Goal: Task Accomplishment & Management: Manage account settings

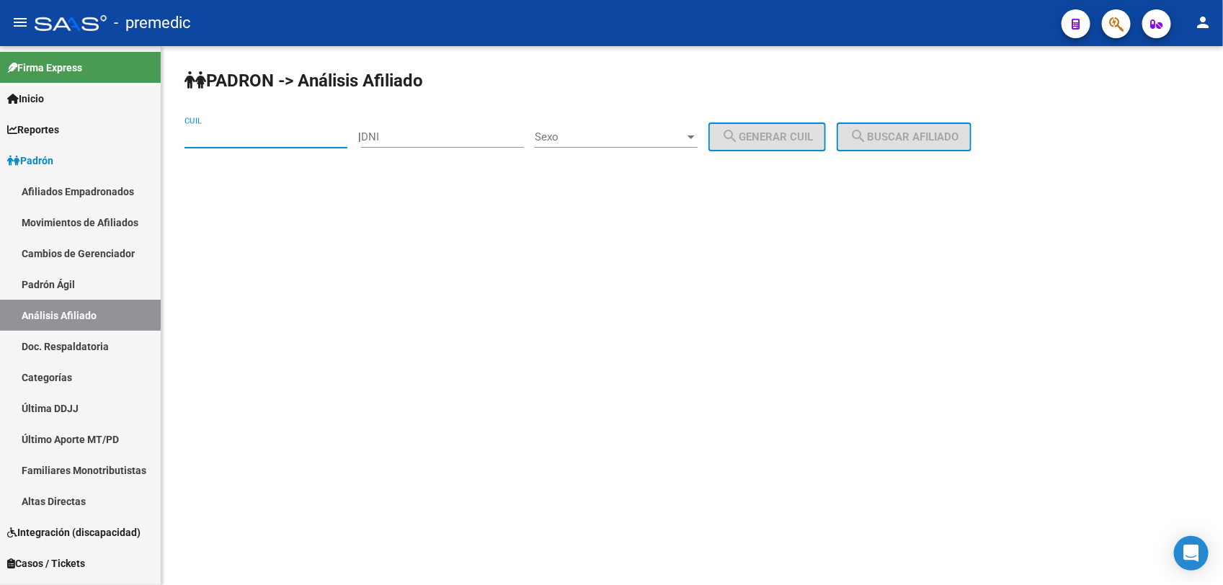
click at [225, 138] on input "CUIL" at bounding box center [266, 136] width 163 height 13
paste input "24-310346"
paste input "20-2"
drag, startPoint x: 94, startPoint y: 131, endPoint x: 153, endPoint y: 128, distance: 58.5
click at [61, 131] on mat-sidenav-container "Firma Express Inicio Calendario SSS Instructivos Contacto OS Reportes Padrón Tr…" at bounding box center [611, 315] width 1223 height 539
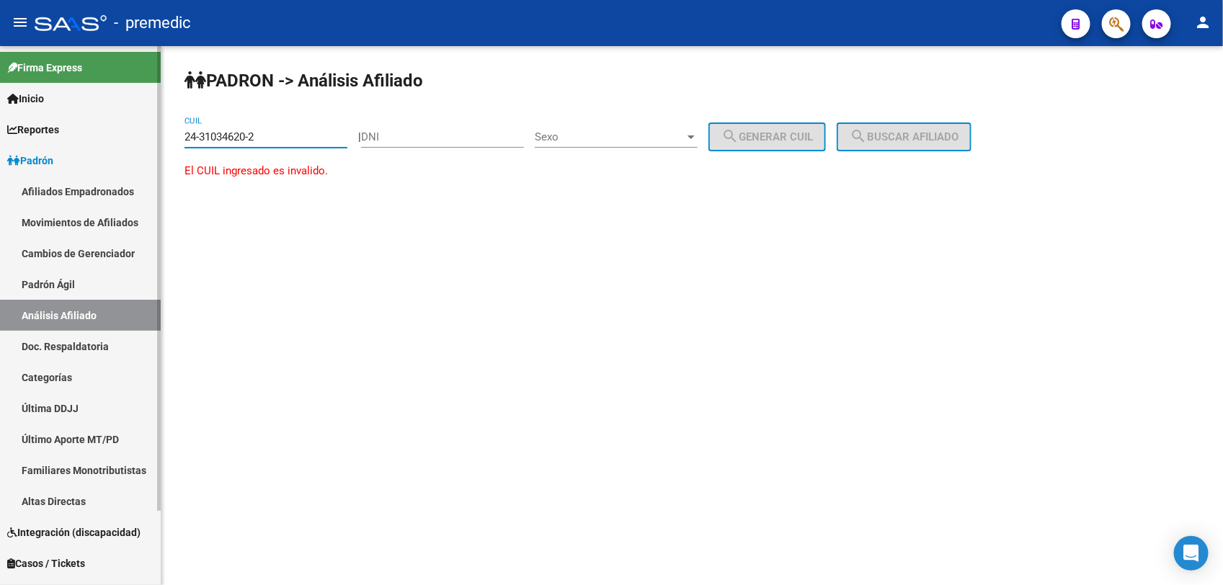
paste input "0-24310346-1"
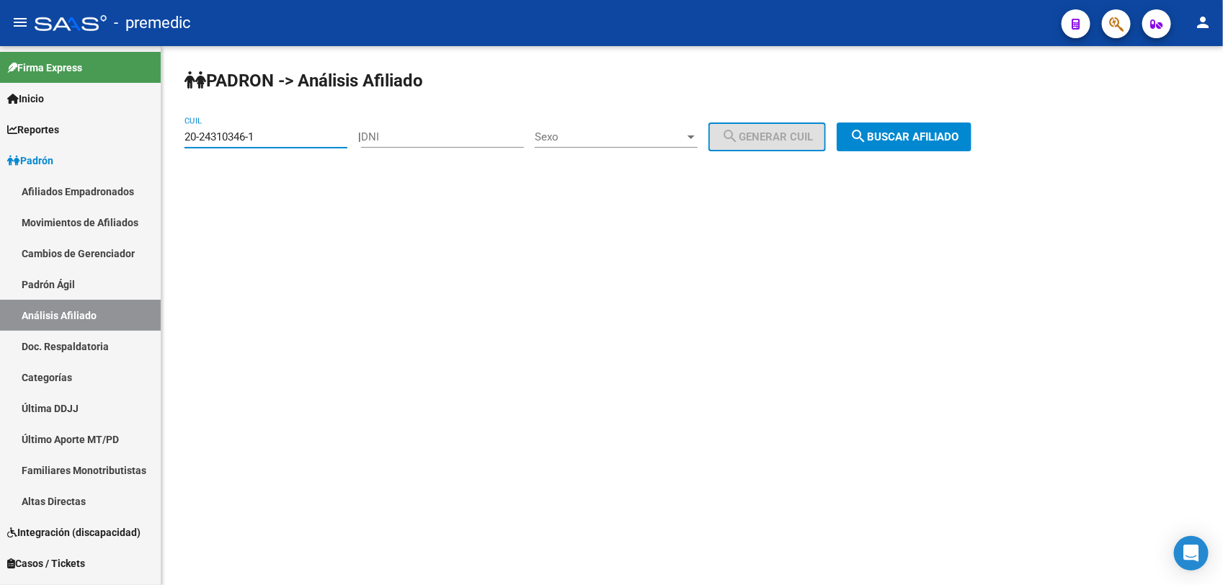
type input "20-24310346-1"
drag, startPoint x: 1014, startPoint y: 130, endPoint x: 978, endPoint y: 130, distance: 35.3
click at [1011, 130] on div "PADRON -> Análisis Afiliado 20-24310346-1 CUIL | DNI Sexo Sexo search Generar C…" at bounding box center [692, 121] width 1062 height 151
click at [934, 130] on span "search Buscar afiliado" at bounding box center [904, 136] width 109 height 13
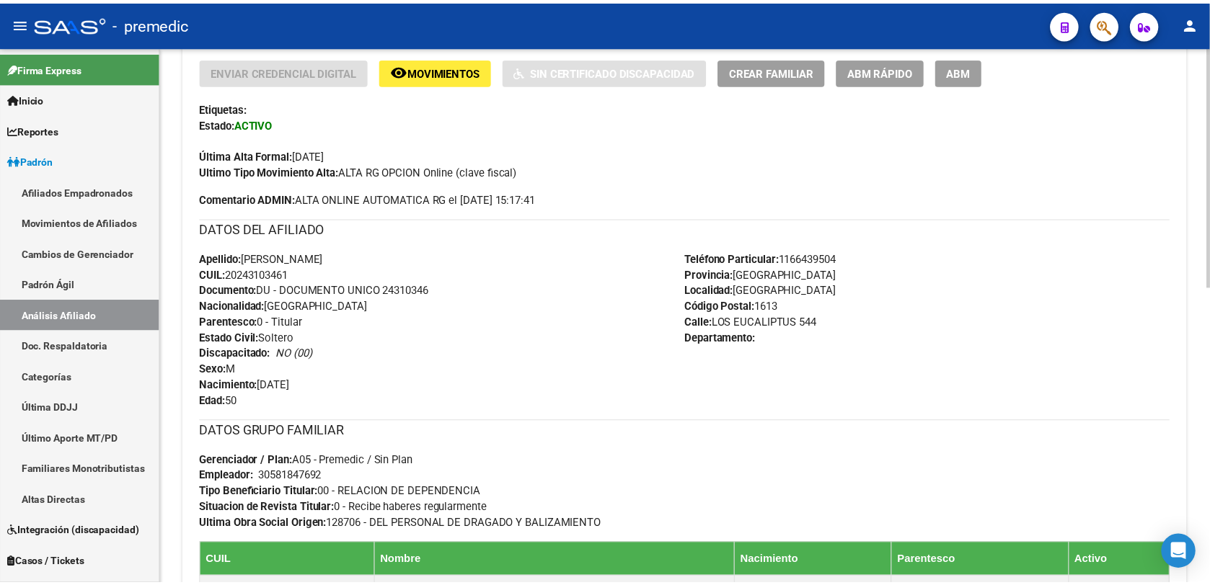
scroll to position [663, 0]
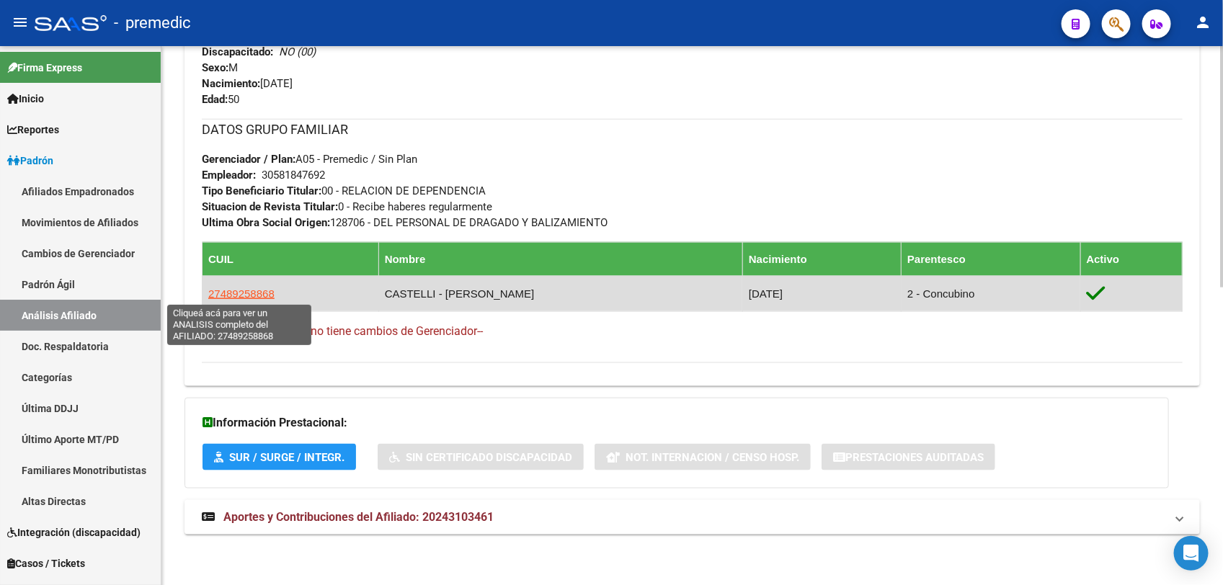
click at [238, 290] on span "27489258868" at bounding box center [241, 294] width 66 height 12
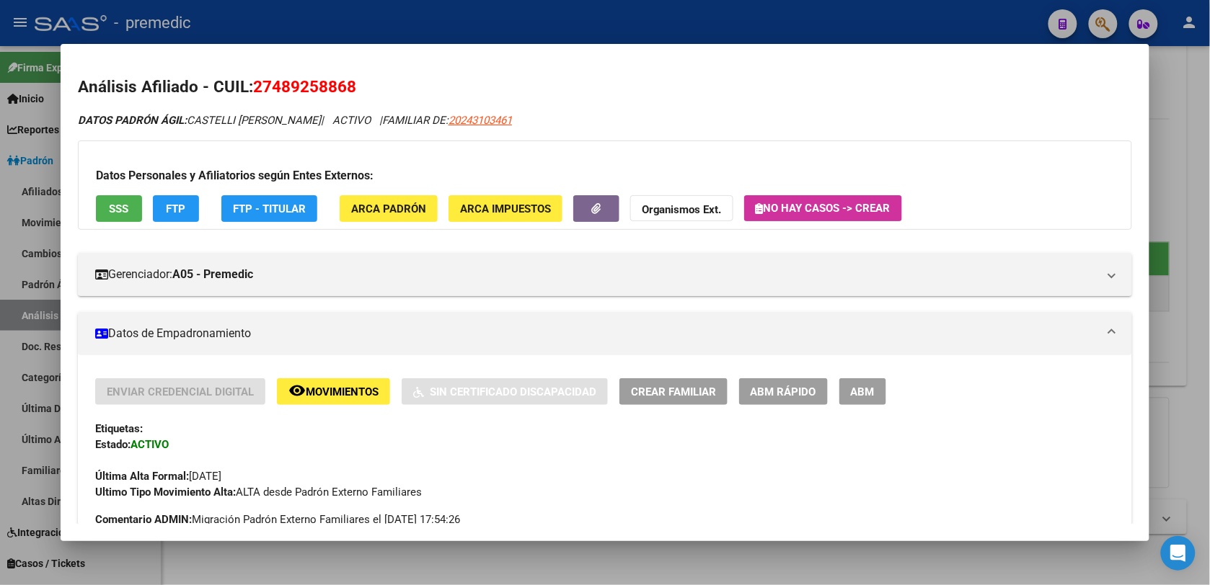
click at [769, 383] on button "ABM Rápido" at bounding box center [783, 392] width 89 height 27
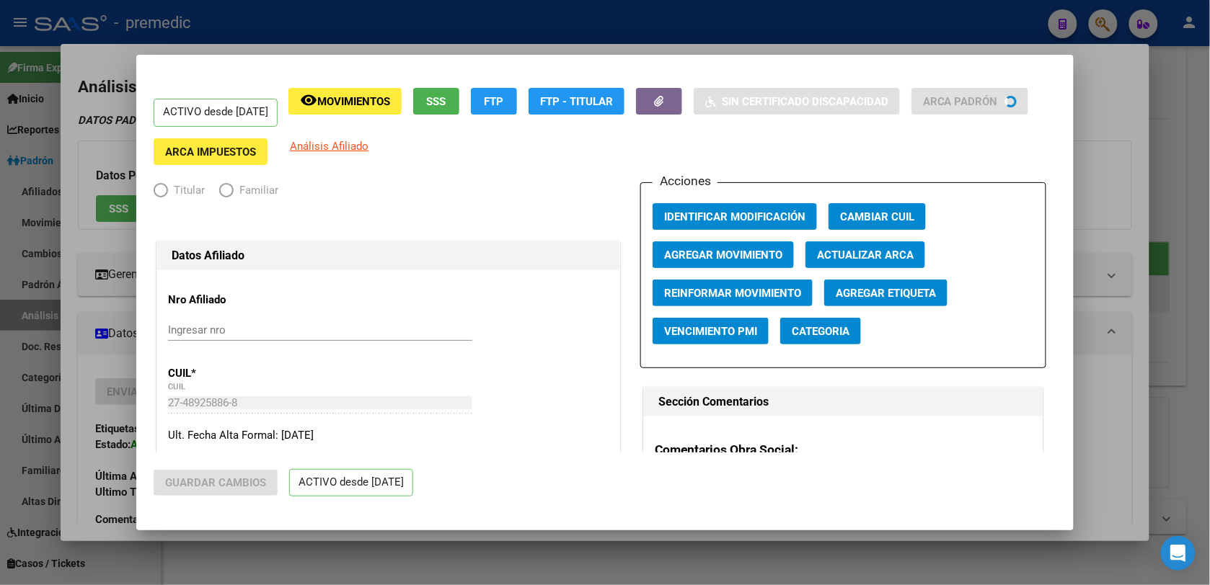
radio input "true"
type input "30-58184769-2"
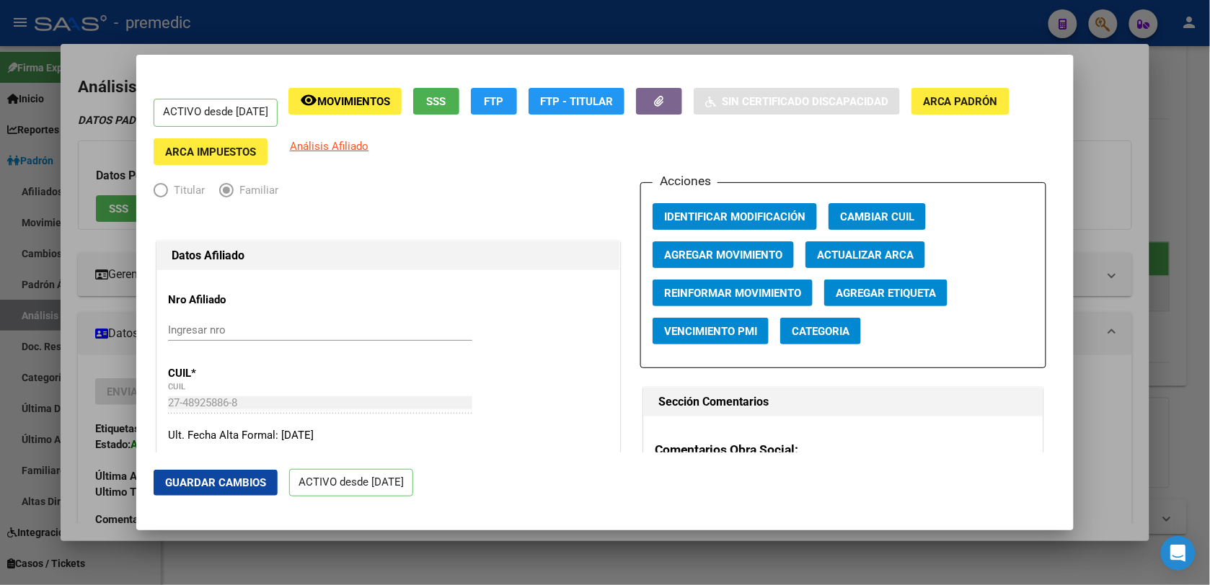
click at [705, 257] on span "Agregar Movimiento" at bounding box center [723, 255] width 118 height 13
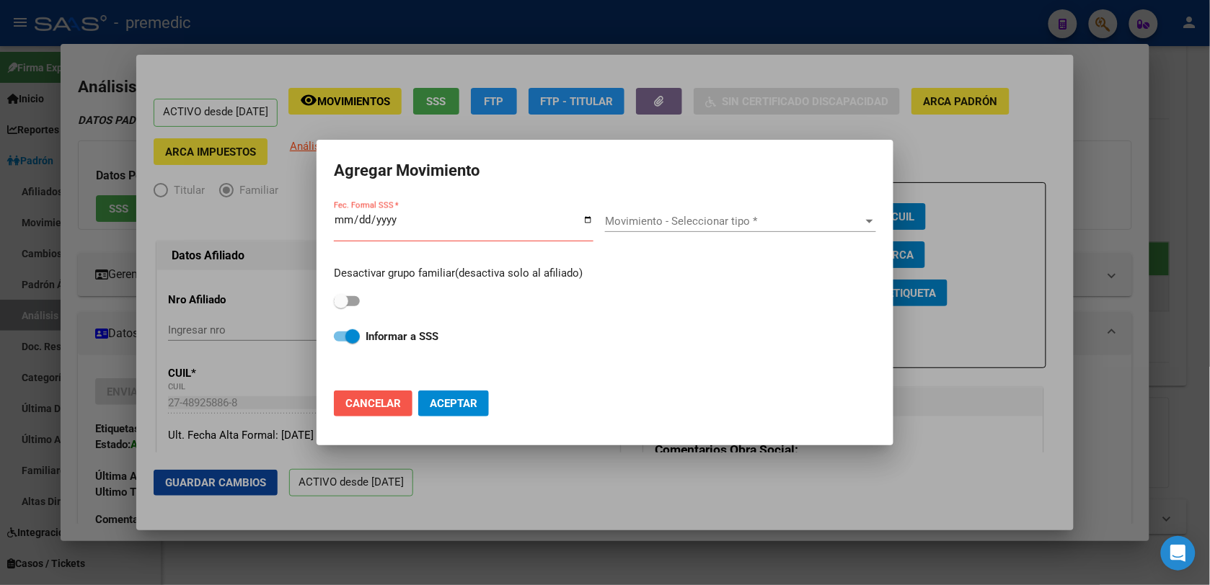
click at [394, 398] on span "Cancelar" at bounding box center [373, 403] width 56 height 13
checkbox input "false"
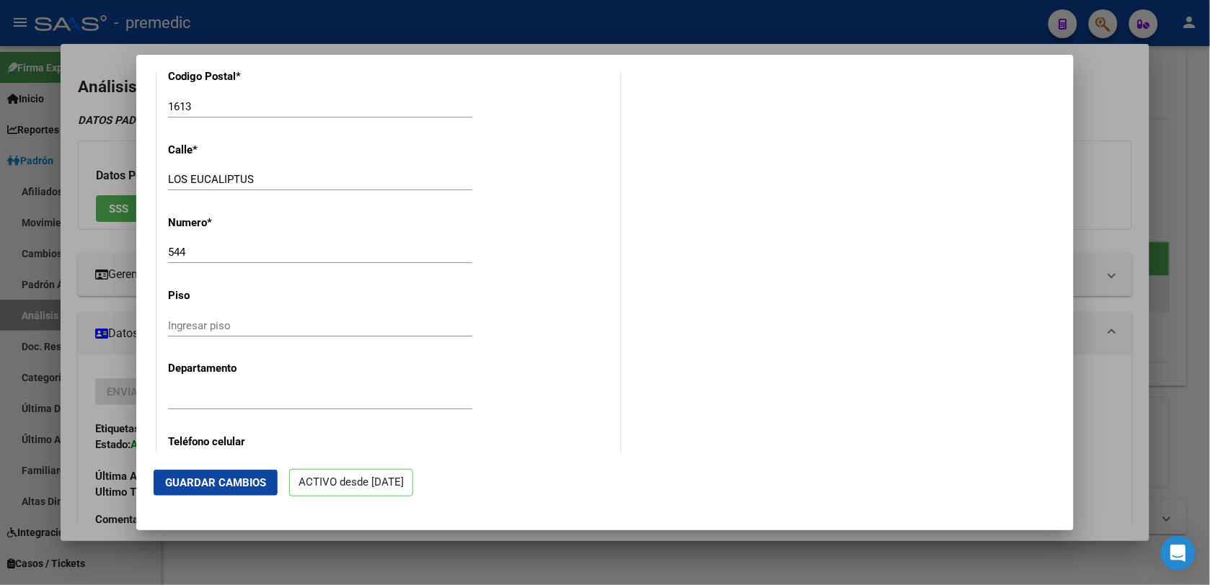
scroll to position [721, 0]
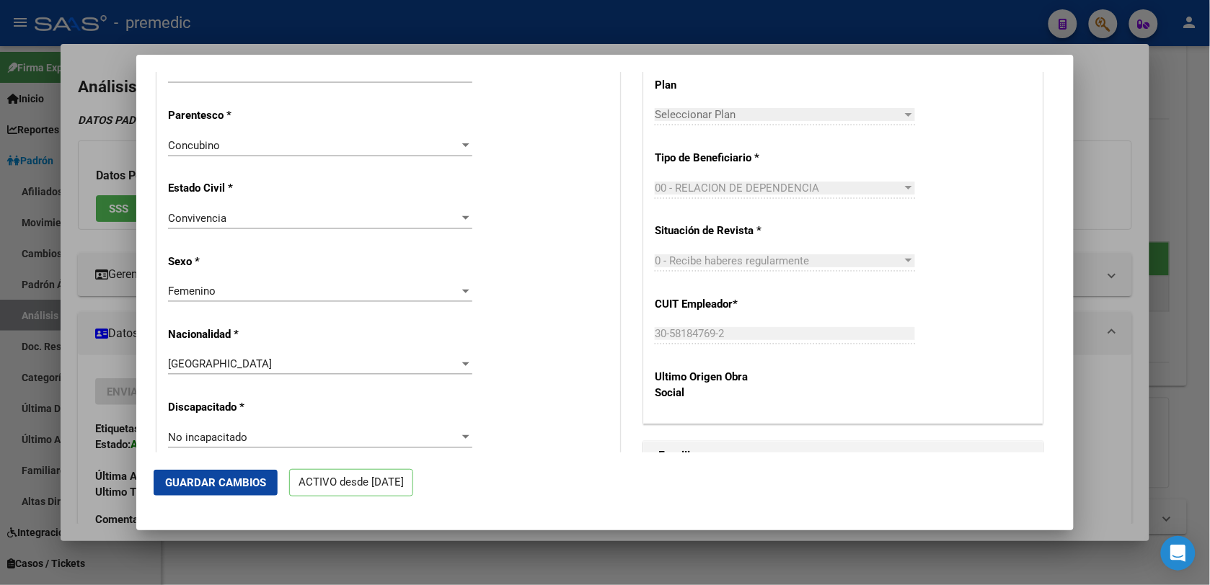
click at [362, 234] on div "Convivencia Seleccionar tipo" at bounding box center [320, 225] width 304 height 35
click at [361, 215] on div "Convivencia" at bounding box center [313, 218] width 291 height 13
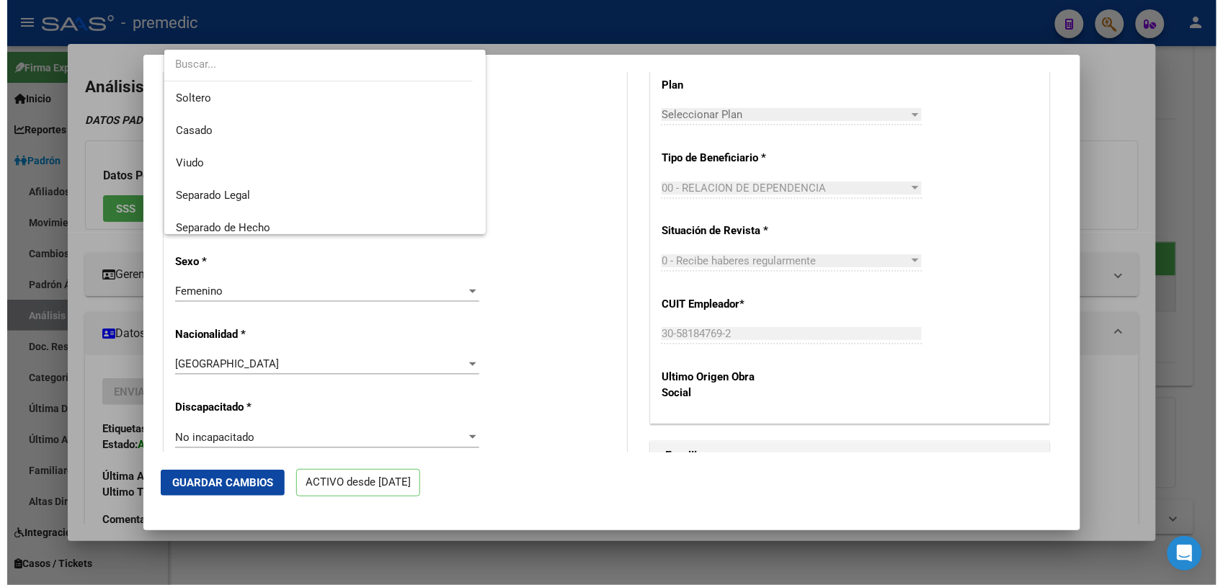
scroll to position [74, 0]
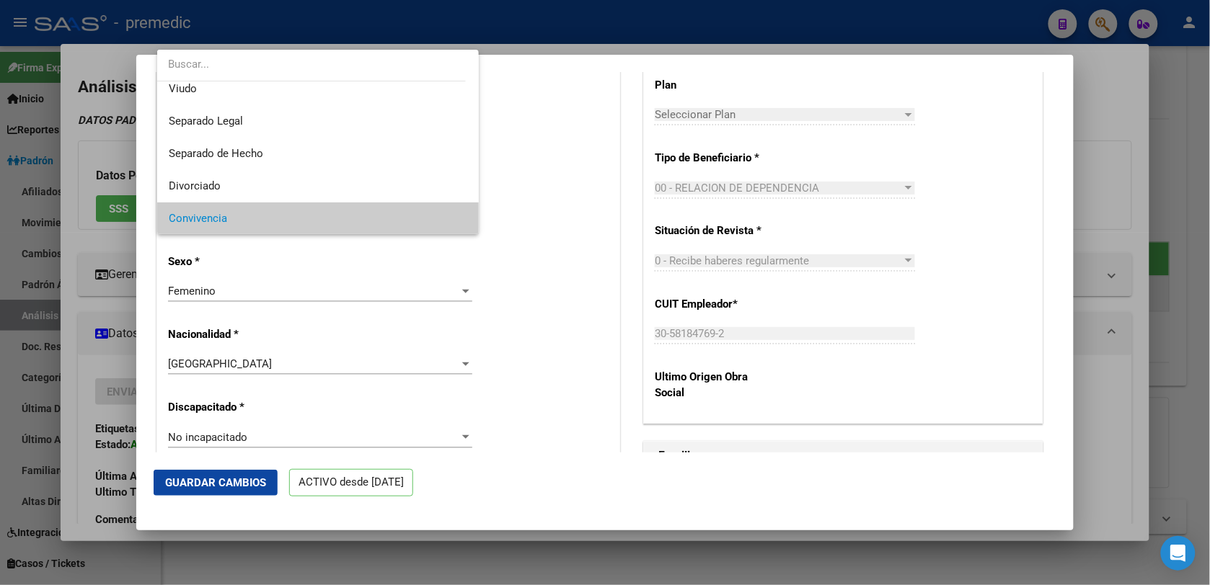
click at [608, 185] on div at bounding box center [605, 292] width 1210 height 585
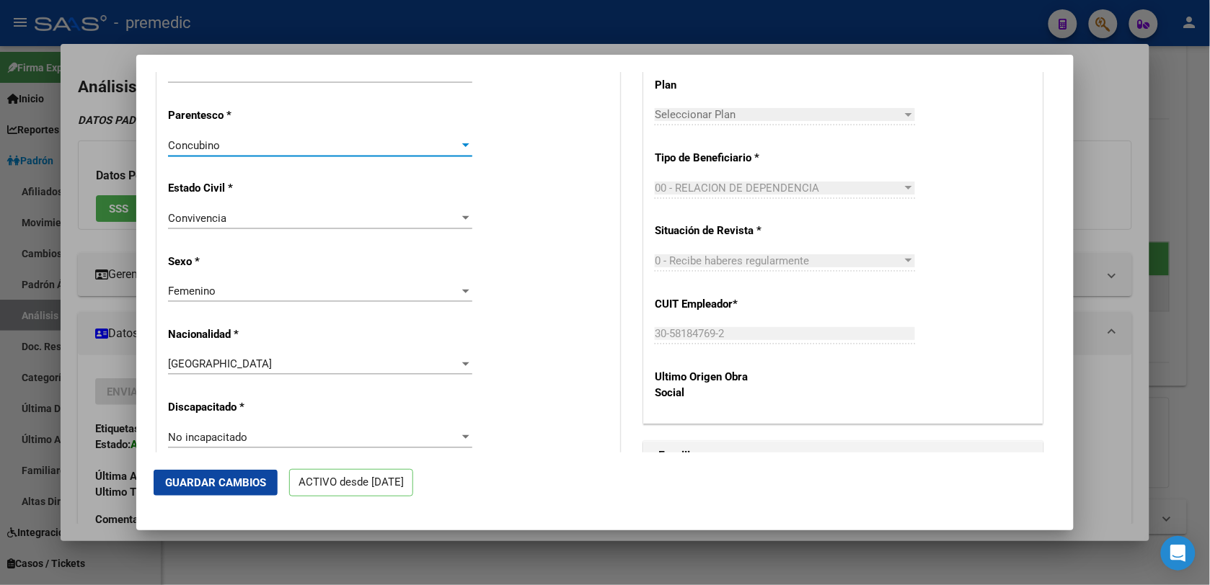
click at [371, 142] on div "Concubino" at bounding box center [313, 145] width 291 height 13
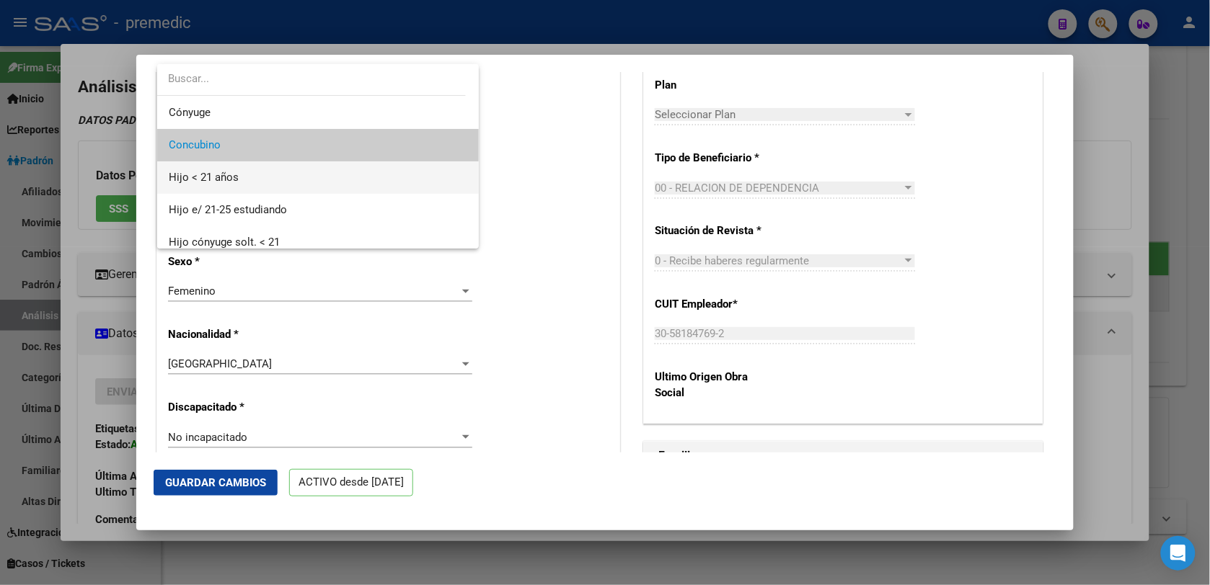
click at [339, 182] on span "Hijo < 21 años" at bounding box center [318, 177] width 299 height 32
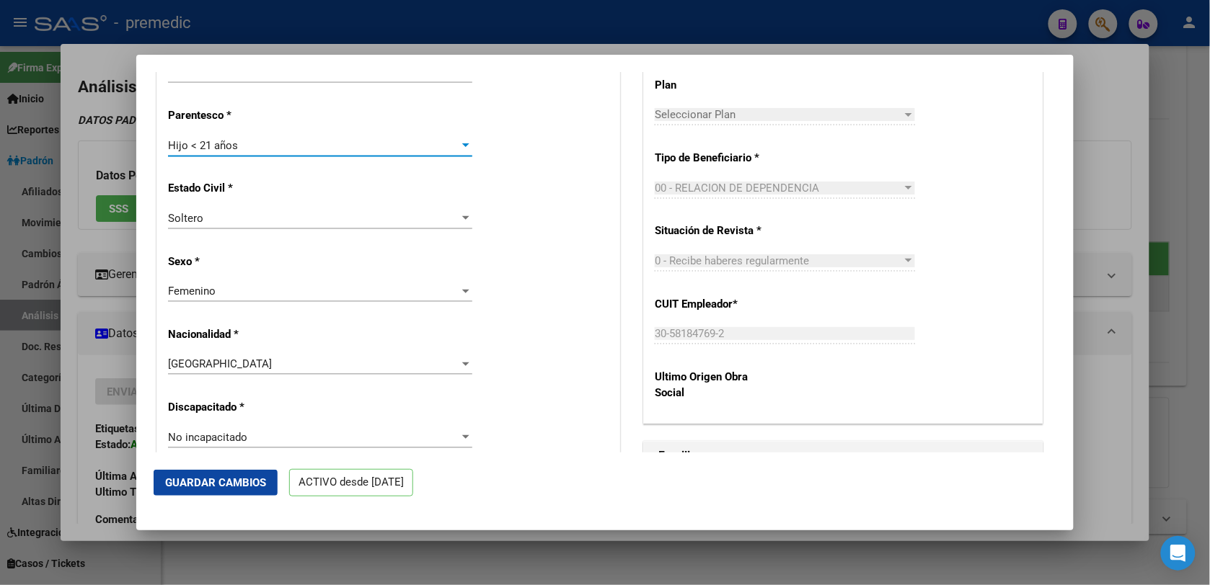
click at [240, 477] on span "Guardar Cambios" at bounding box center [215, 483] width 101 height 13
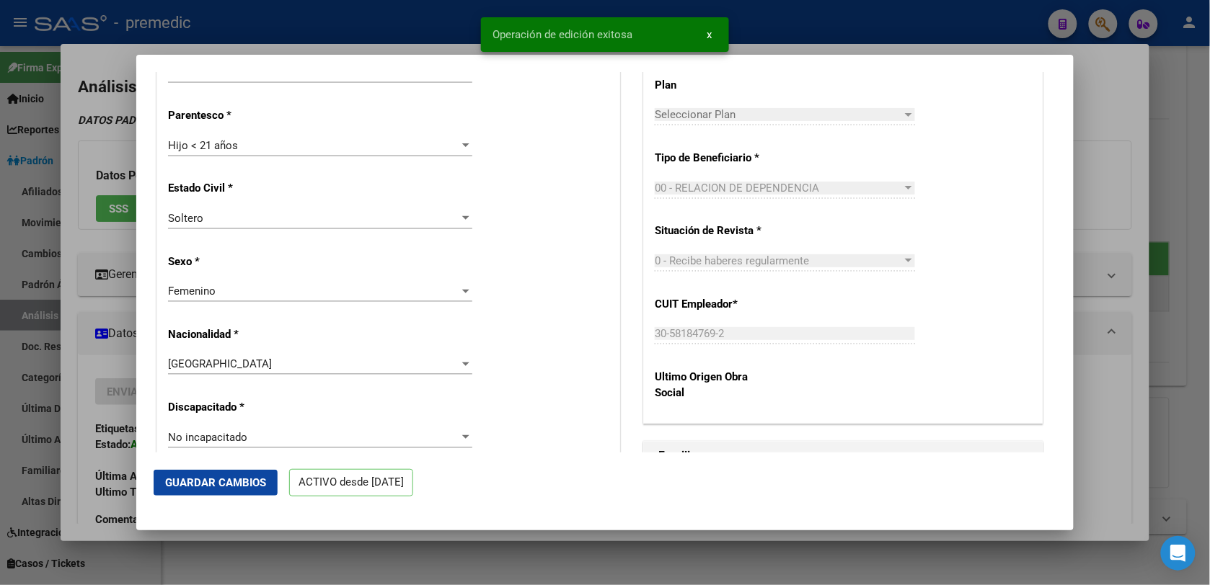
click at [454, 530] on mat-dialog-container "ACTIVO desde [DATE] remove_red_eye Movimientos SSS FTP FTP - Titular Sin Certif…" at bounding box center [604, 293] width 937 height 476
click at [466, 544] on div at bounding box center [605, 292] width 1210 height 585
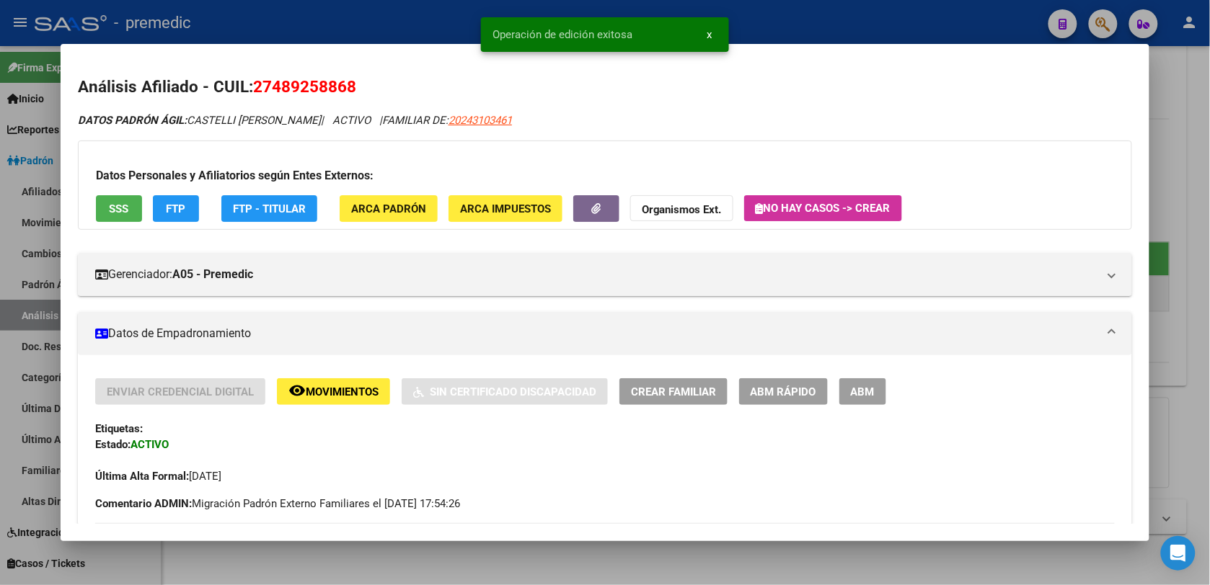
click at [636, 582] on div at bounding box center [605, 292] width 1210 height 585
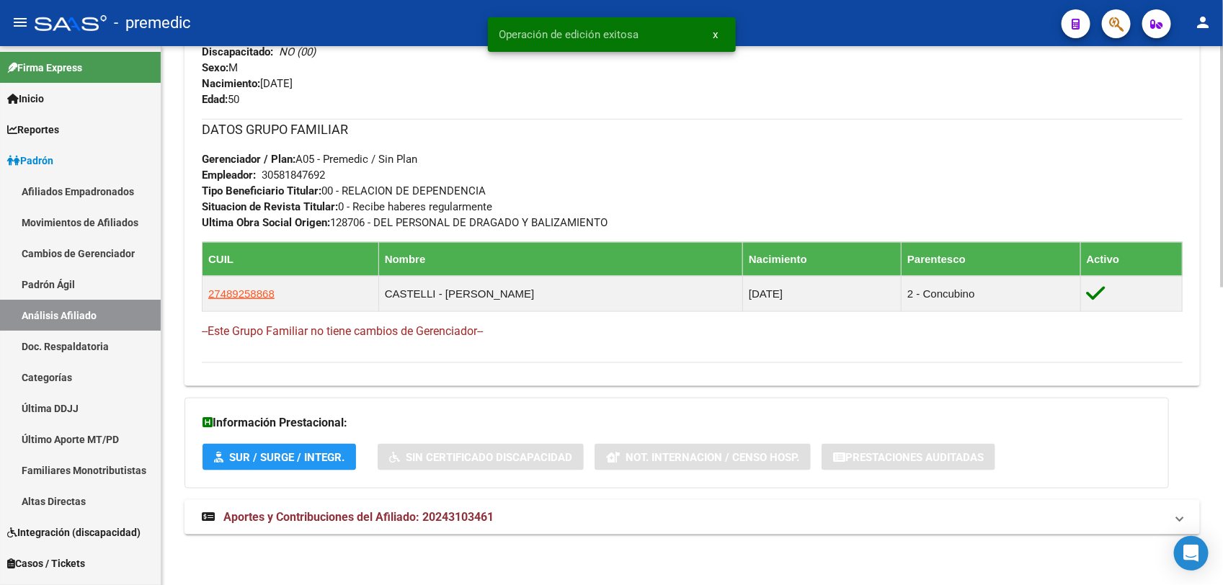
scroll to position [0, 0]
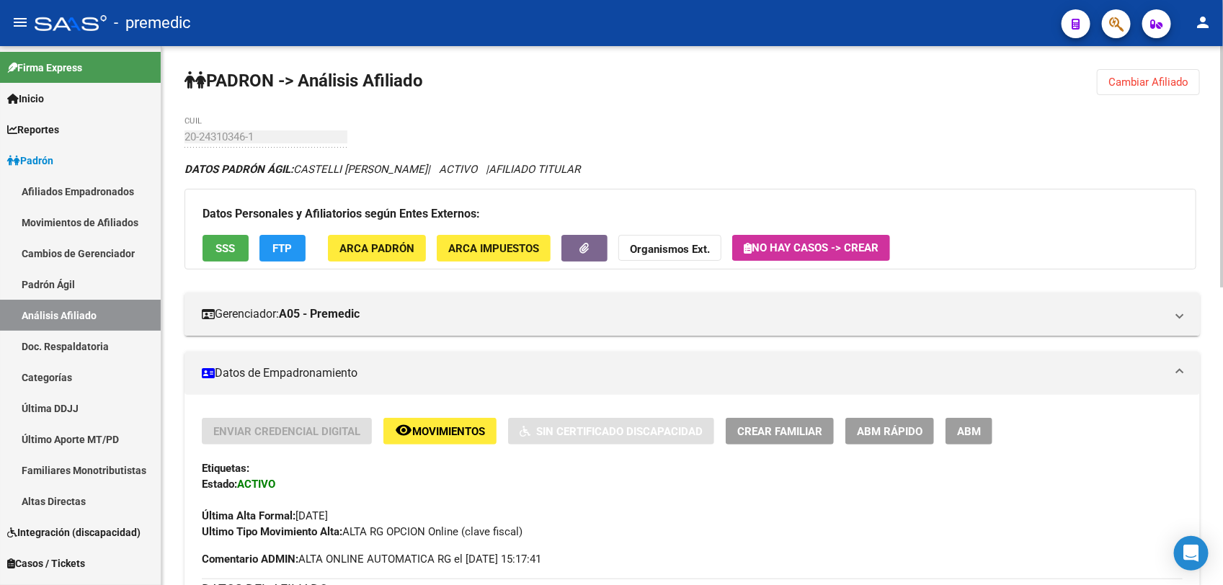
click at [1143, 76] on span "Cambiar Afiliado" at bounding box center [1149, 82] width 80 height 13
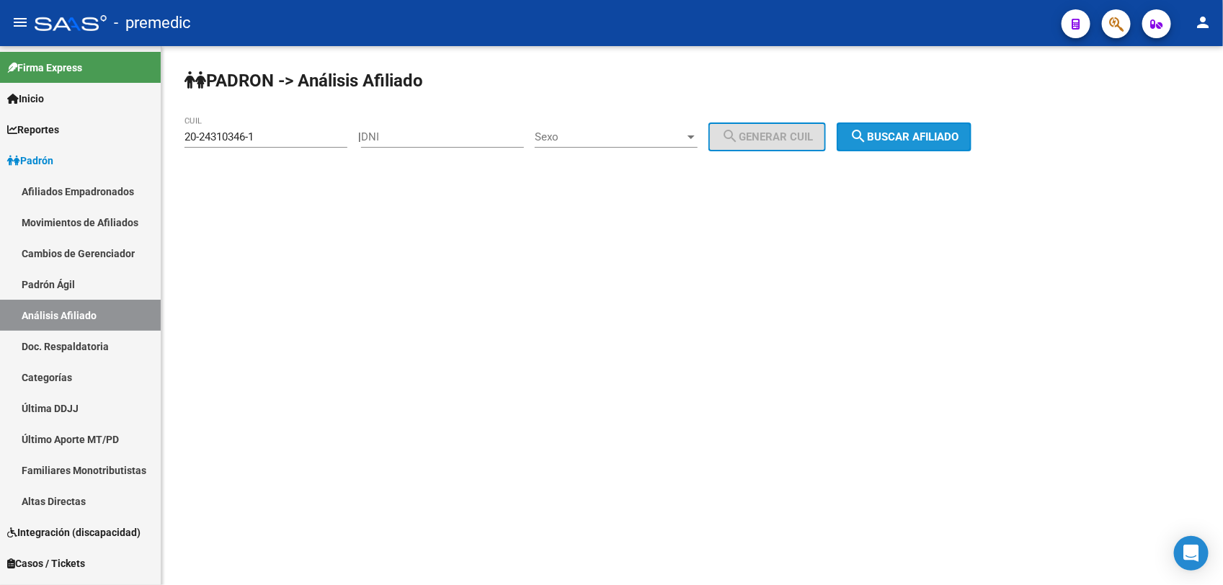
click at [929, 143] on button "search Buscar afiliado" at bounding box center [904, 137] width 135 height 29
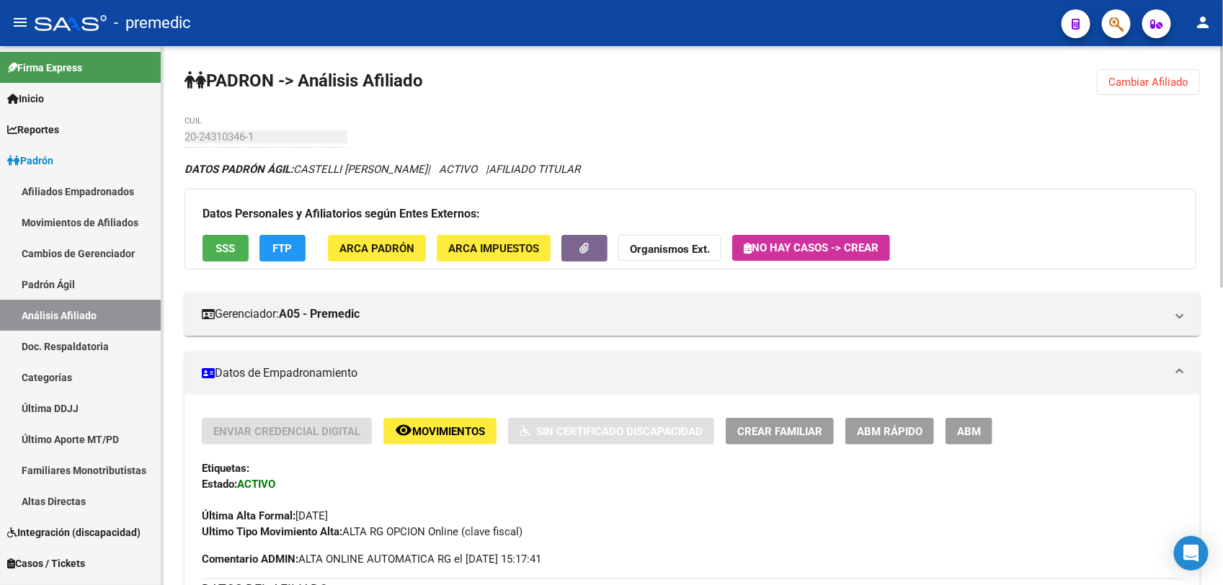
click at [1127, 505] on div "Última Alta Formal: [DATE]" at bounding box center [692, 508] width 981 height 32
